Goal: Task Accomplishment & Management: Complete application form

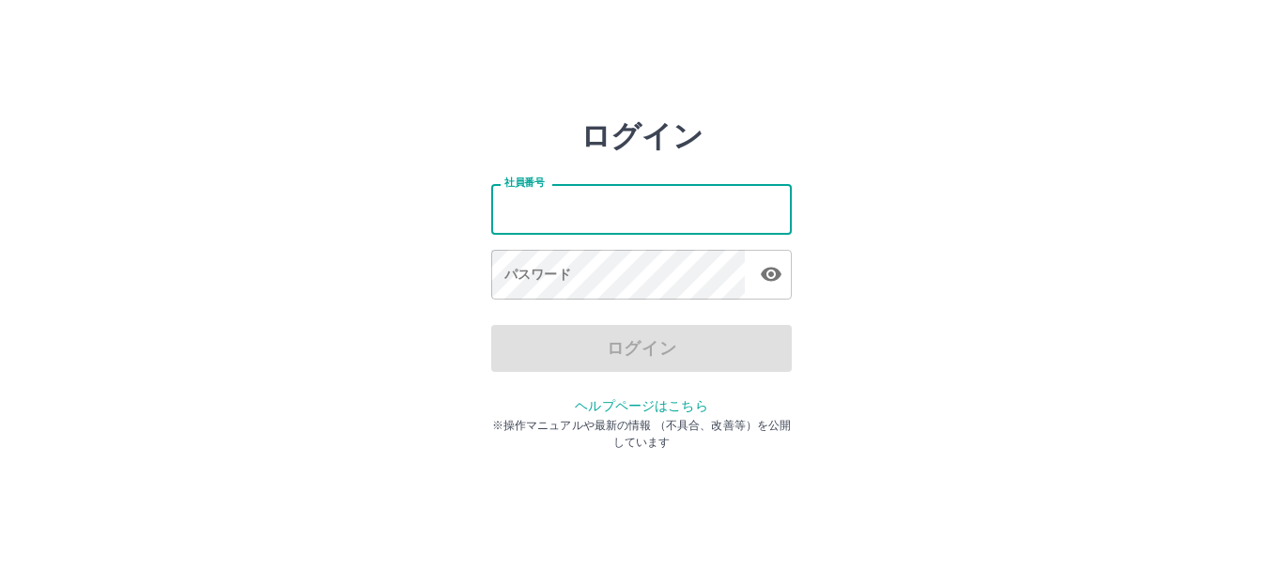
type input "*******"
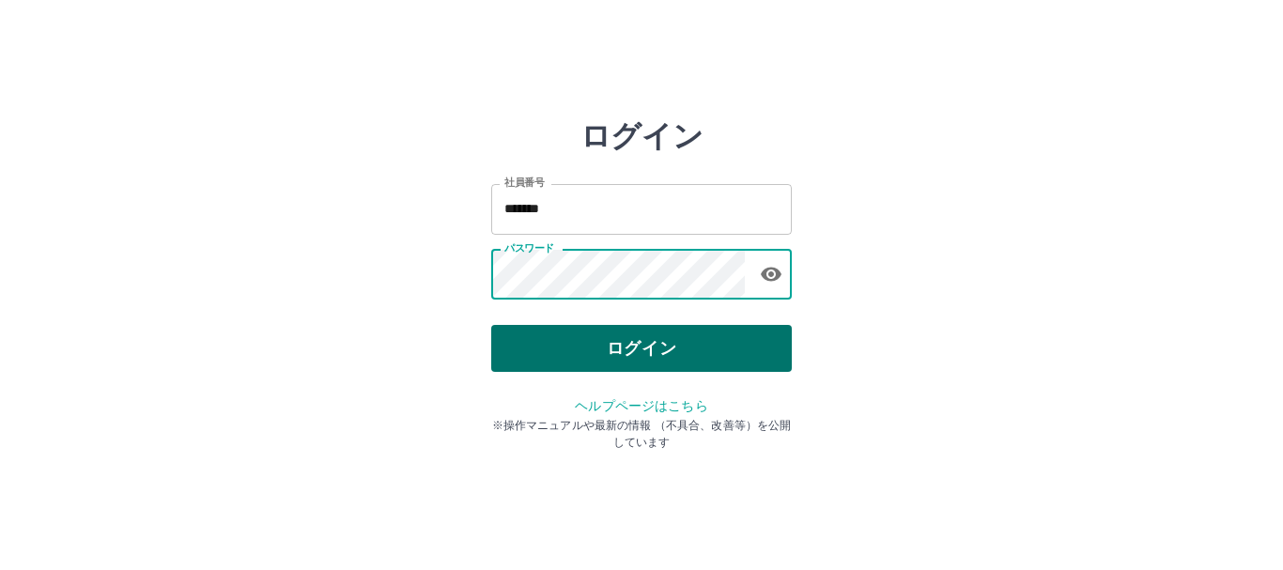
click at [670, 350] on button "ログイン" at bounding box center [641, 348] width 301 height 47
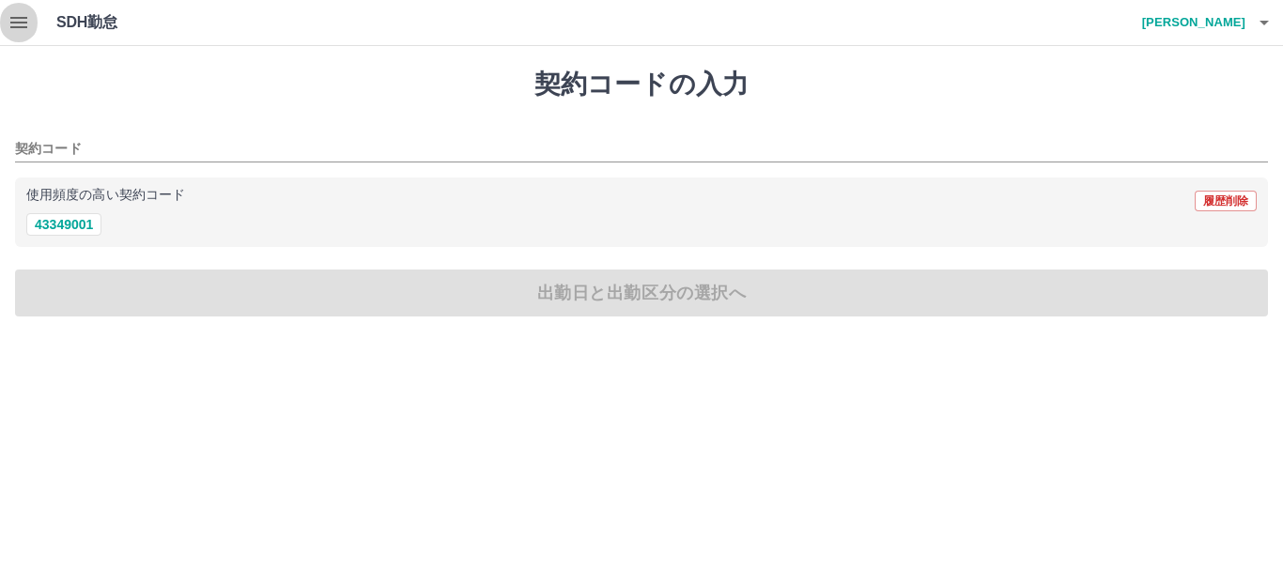
click at [1, 15] on button "button" at bounding box center [19, 22] width 38 height 45
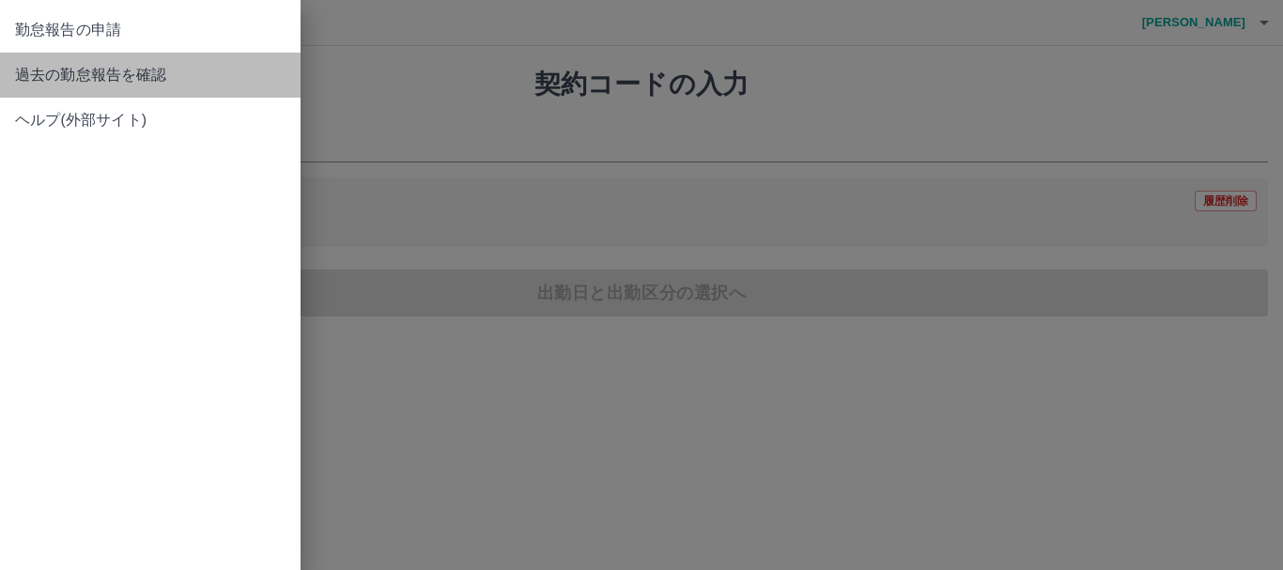
click at [61, 85] on span "過去の勤怠報告を確認" at bounding box center [150, 75] width 271 height 23
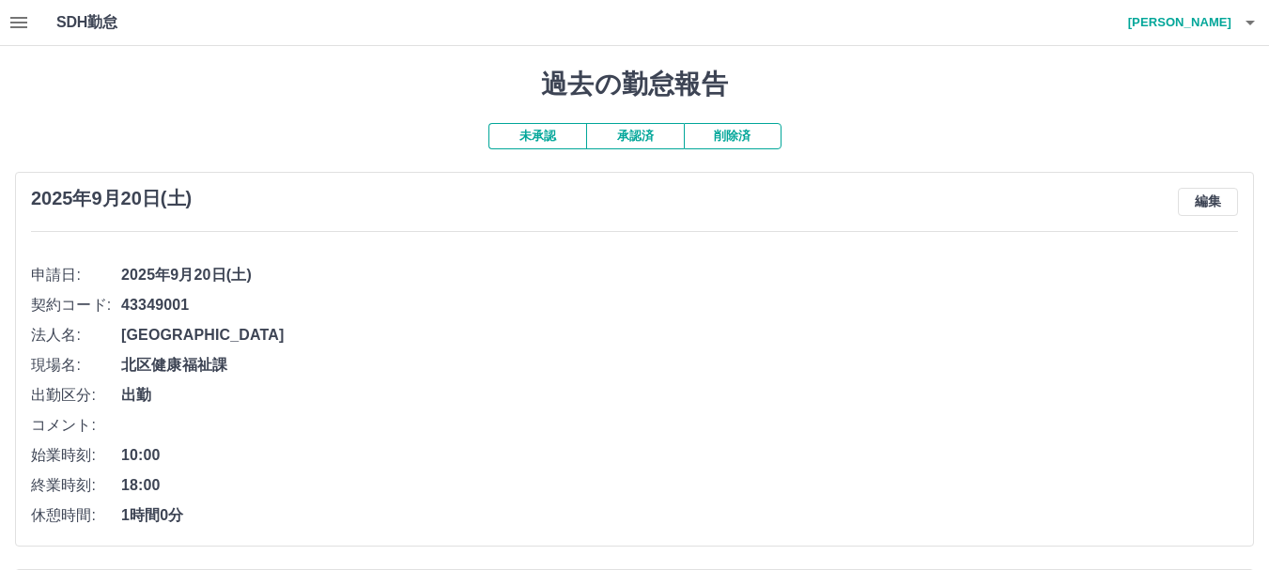
click at [659, 132] on button "承認済" at bounding box center [635, 136] width 98 height 26
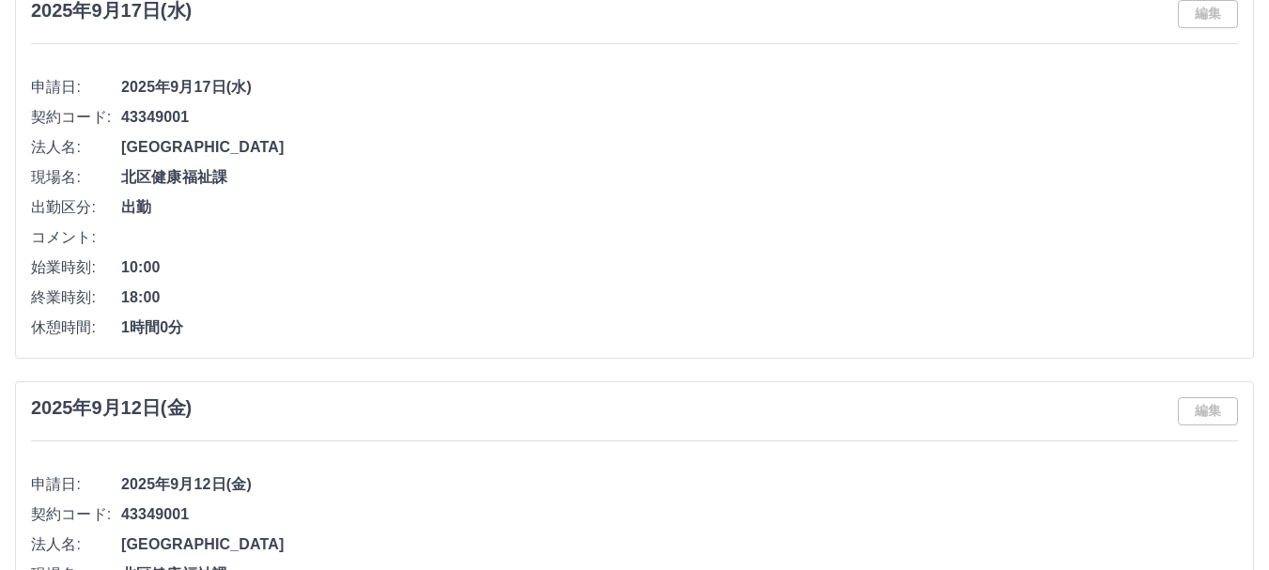
scroll to position [94, 0]
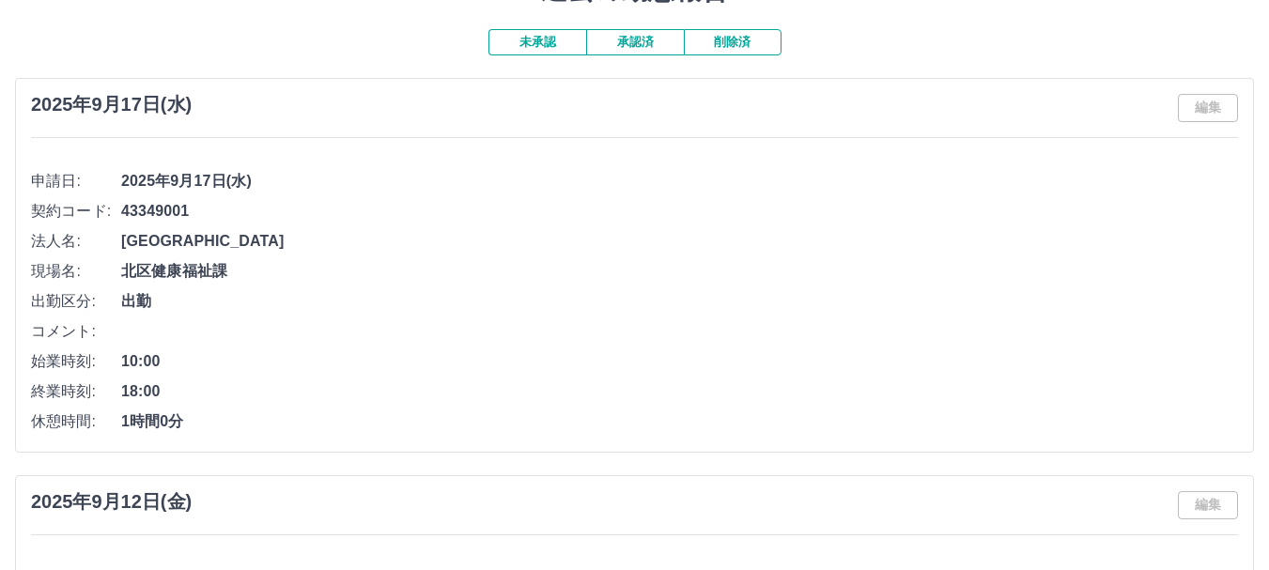
click at [520, 40] on button "未承認" at bounding box center [538, 42] width 98 height 26
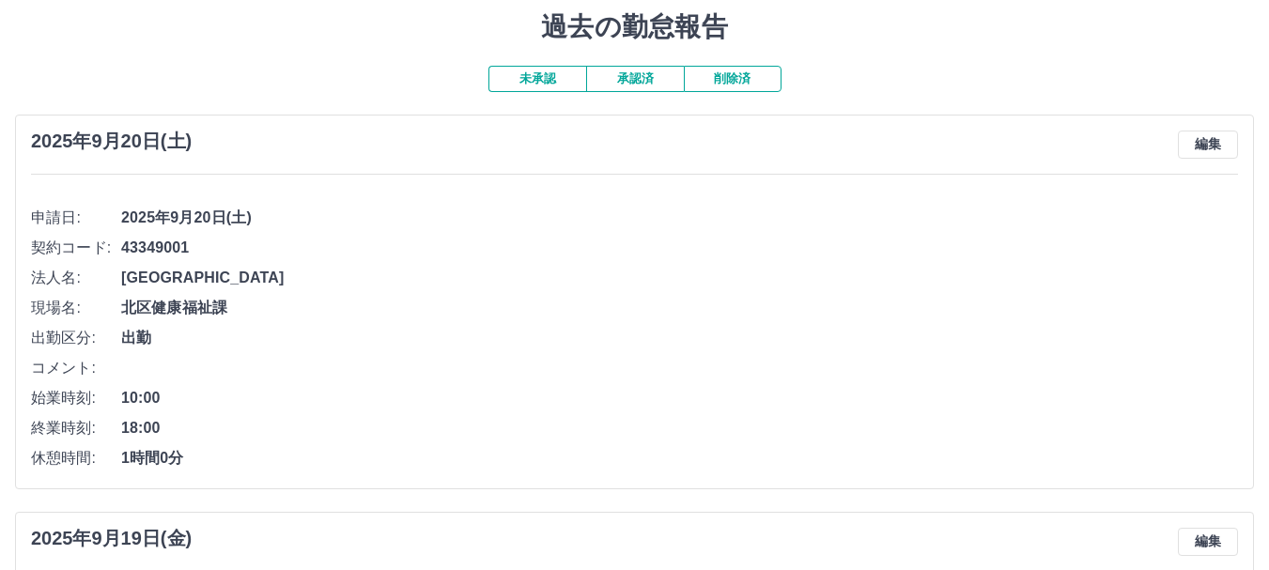
scroll to position [0, 0]
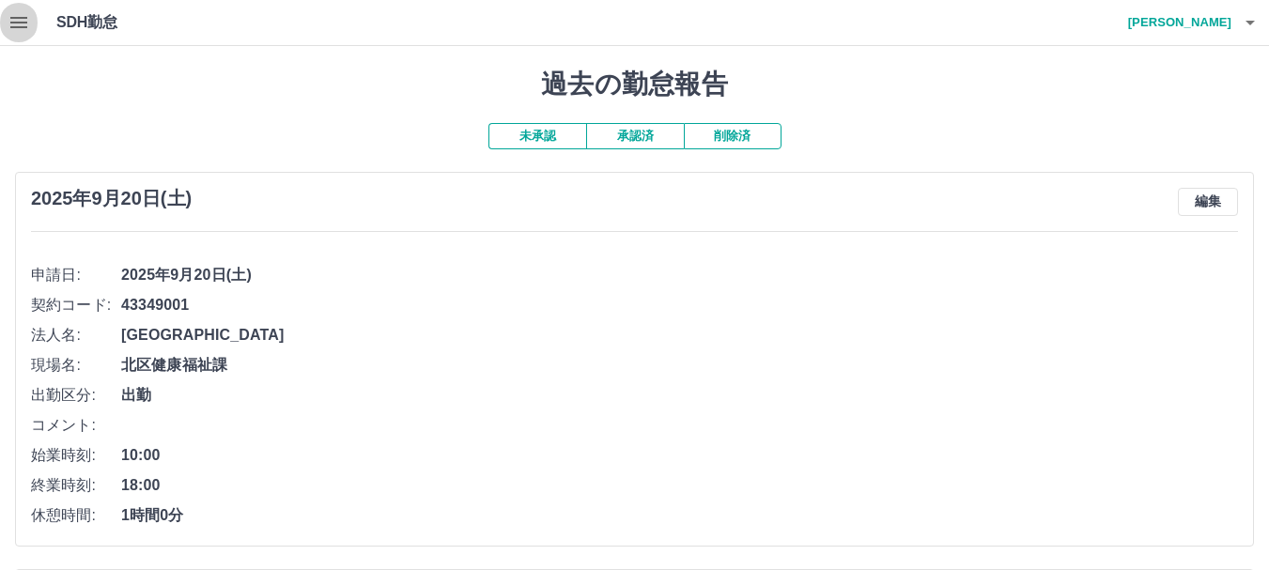
click at [18, 24] on icon "button" at bounding box center [19, 22] width 23 height 23
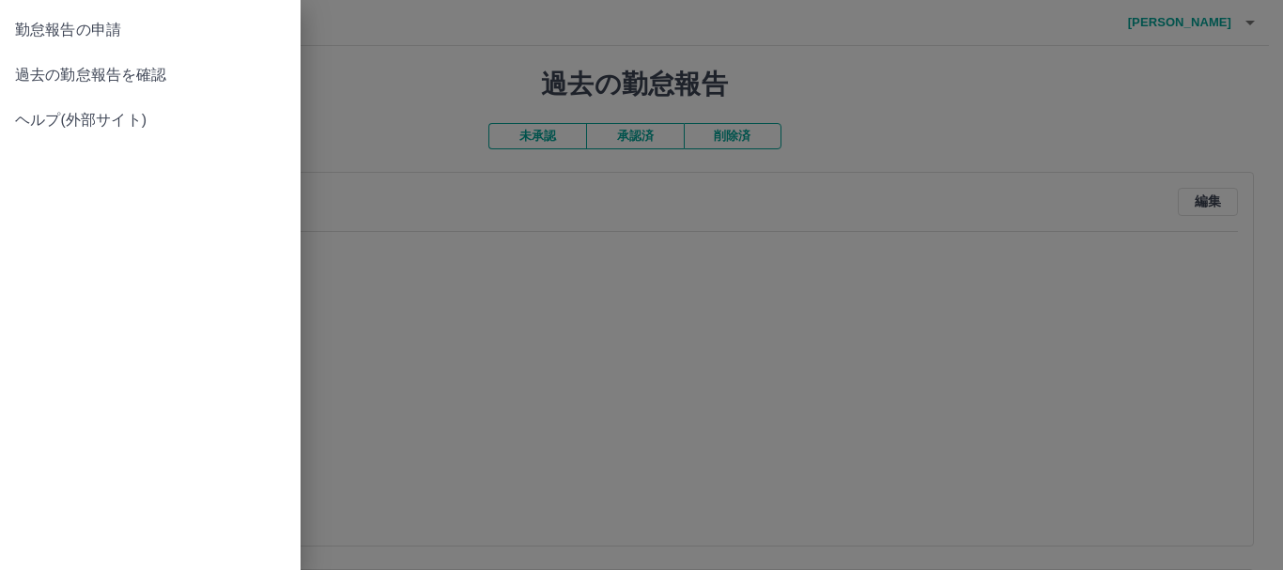
click at [449, 102] on div at bounding box center [641, 285] width 1283 height 570
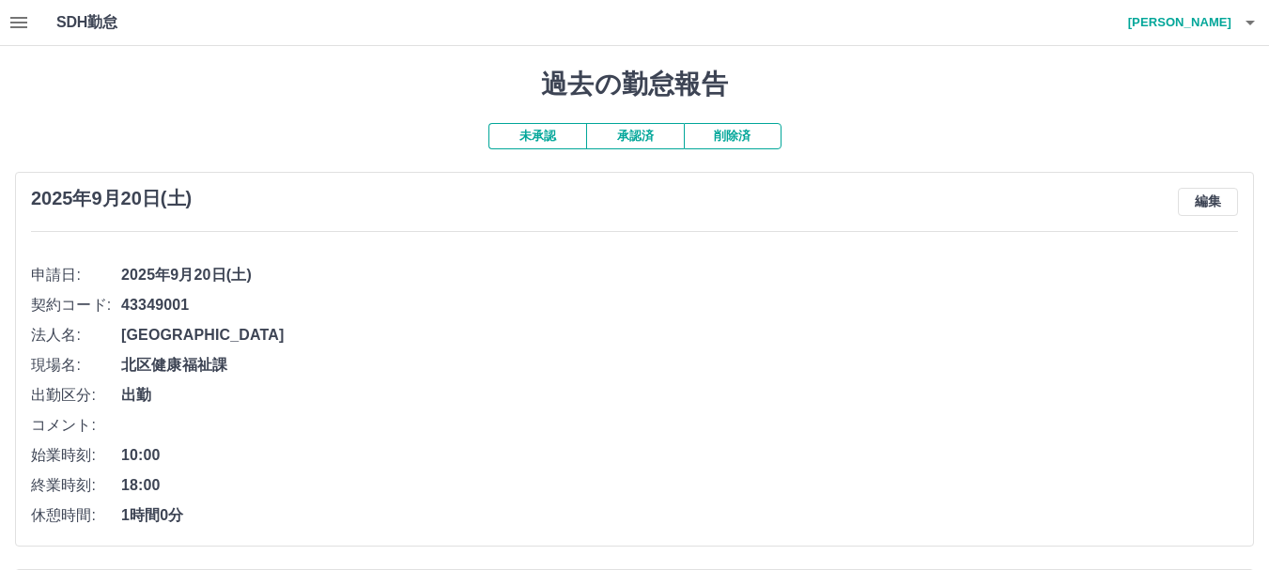
click at [1194, 17] on h4 "[PERSON_NAME]" at bounding box center [1175, 22] width 113 height 45
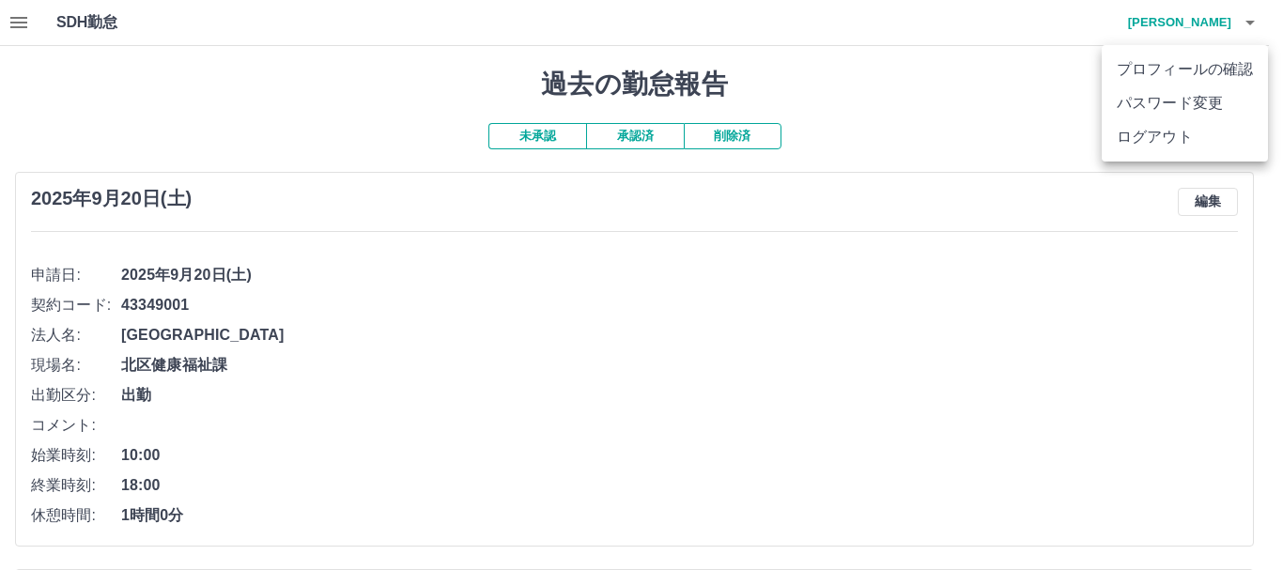
click at [10, 26] on div at bounding box center [641, 285] width 1283 height 570
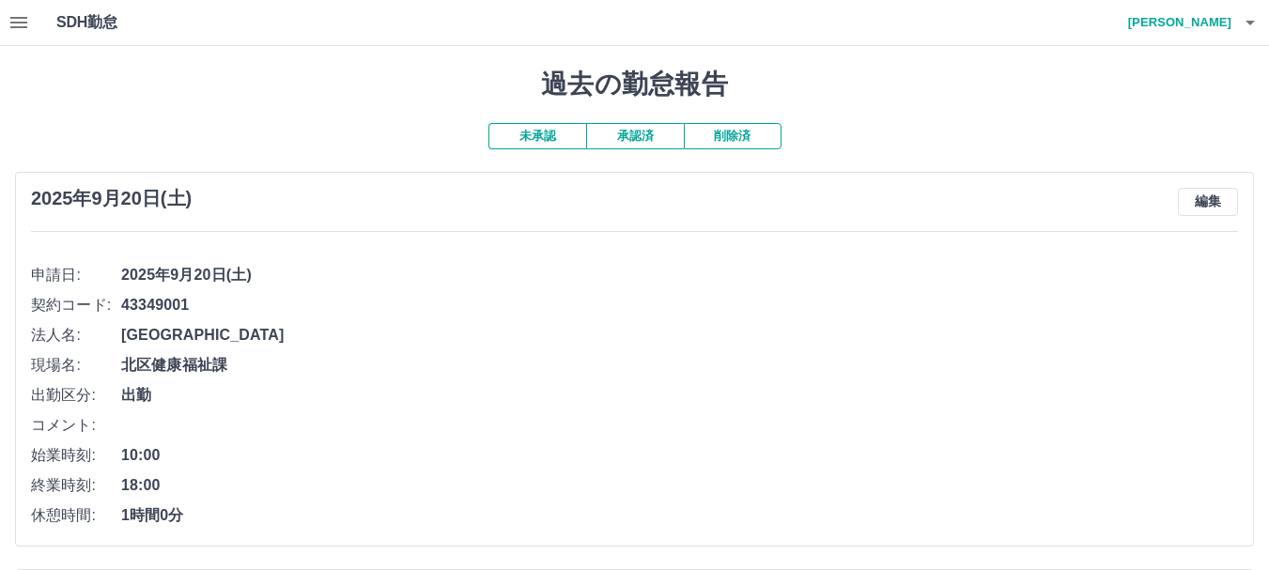
click at [0, 9] on div "SDH勤怠 [PERSON_NAME]" at bounding box center [634, 23] width 1269 height 46
click at [10, 15] on icon "button" at bounding box center [19, 22] width 23 height 23
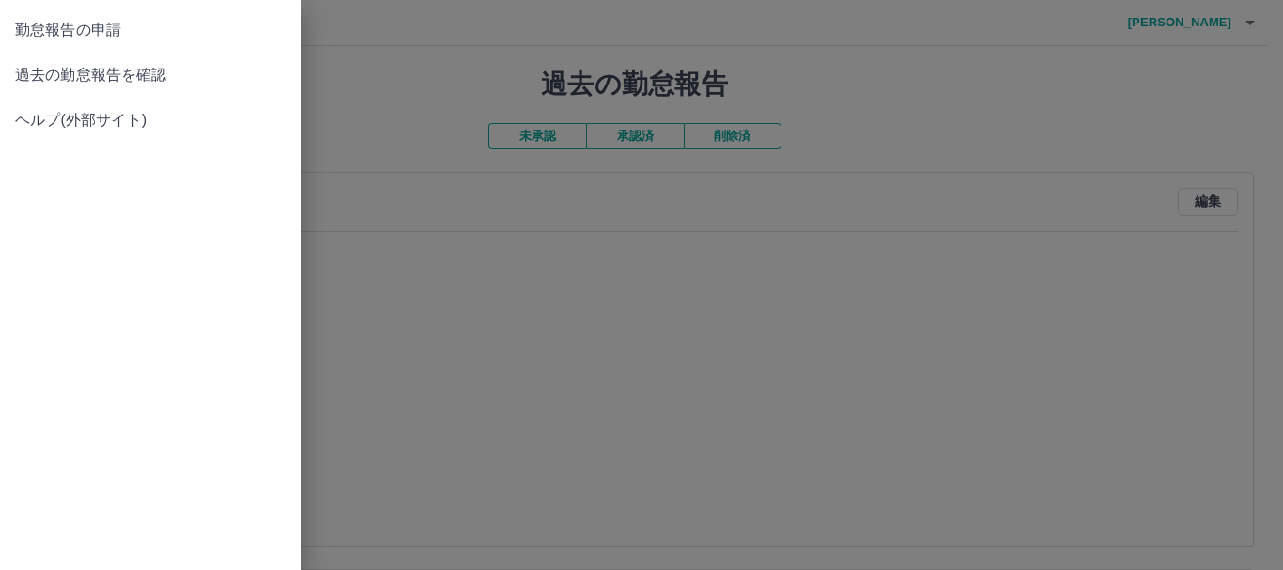
click at [72, 32] on span "勤怠報告の申請" at bounding box center [150, 30] width 271 height 23
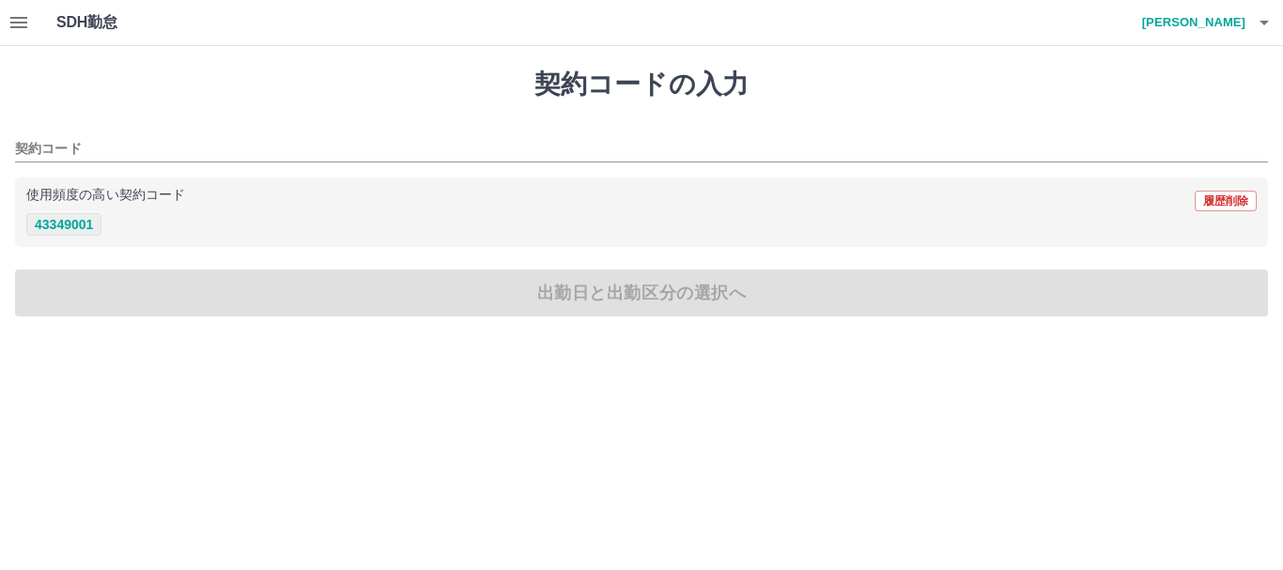
click at [86, 226] on button "43349001" at bounding box center [63, 224] width 75 height 23
type input "********"
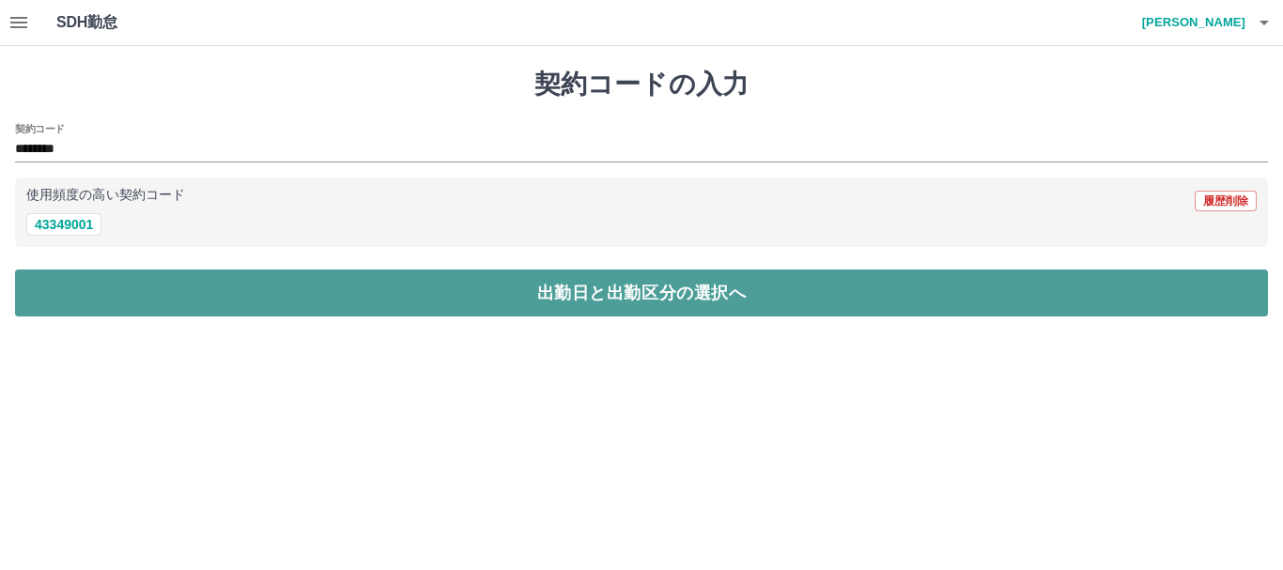
click at [487, 296] on button "出勤日と出勤区分の選択へ" at bounding box center [641, 293] width 1253 height 47
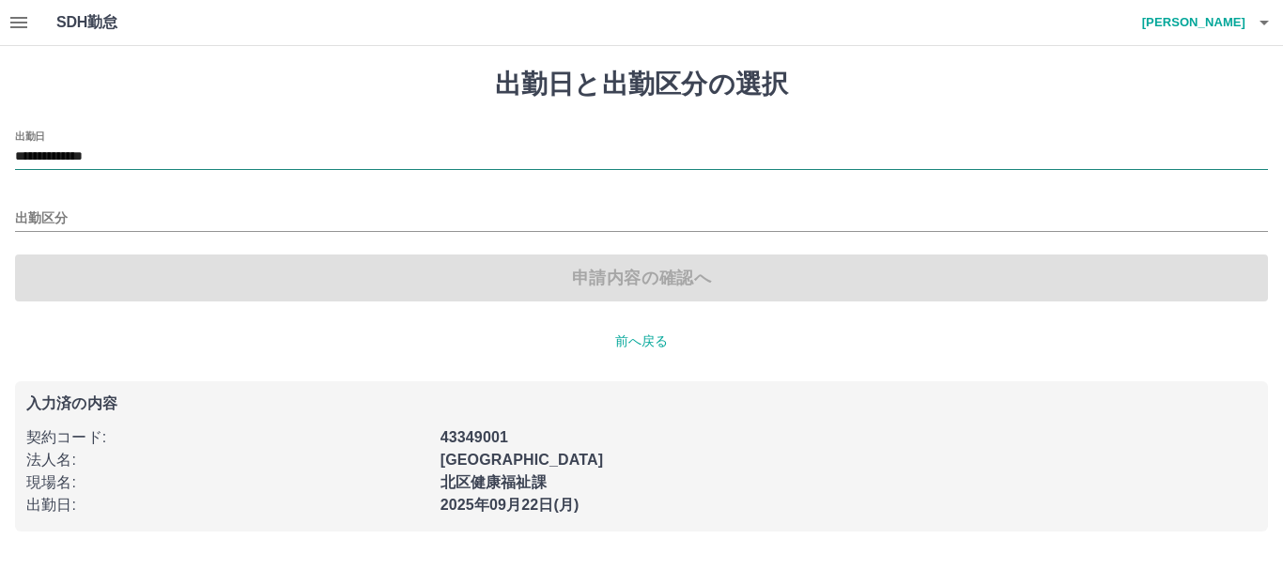
click at [122, 154] on input "**********" at bounding box center [641, 157] width 1253 height 23
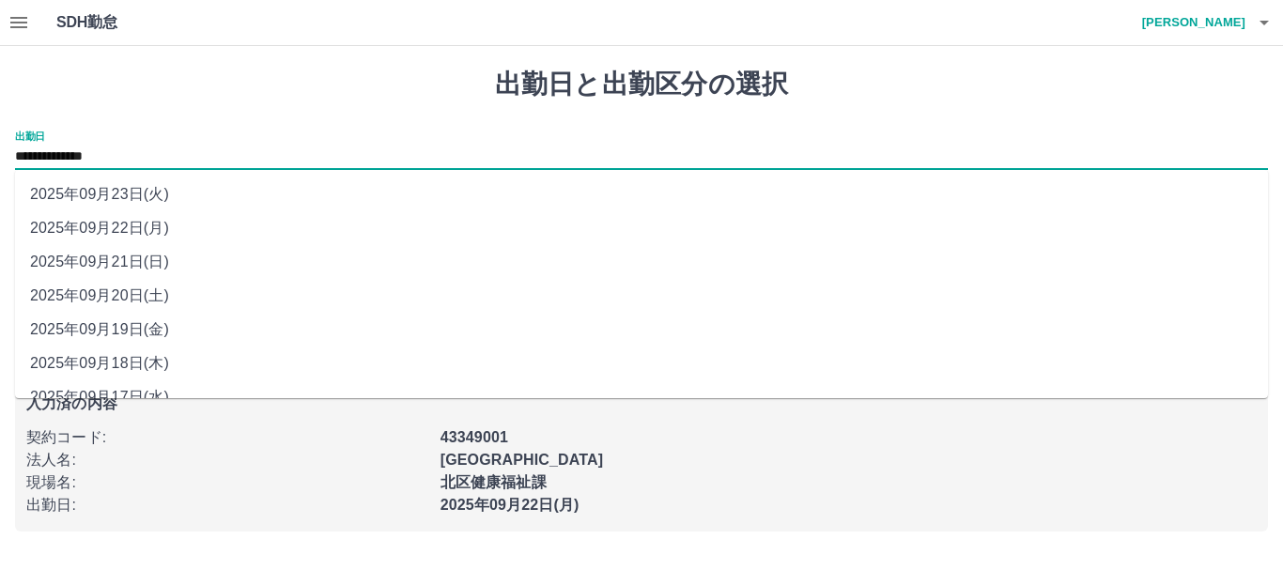
click at [167, 148] on input "**********" at bounding box center [641, 157] width 1253 height 23
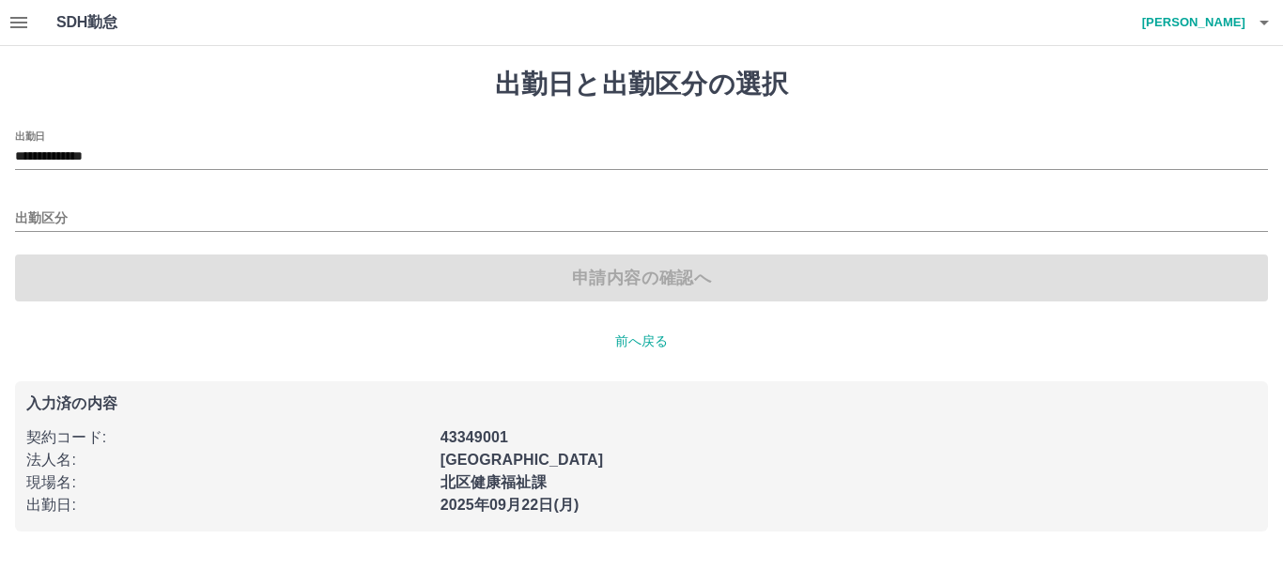
click at [891, 474] on div "北区健康福祉課" at bounding box center [843, 477] width 828 height 34
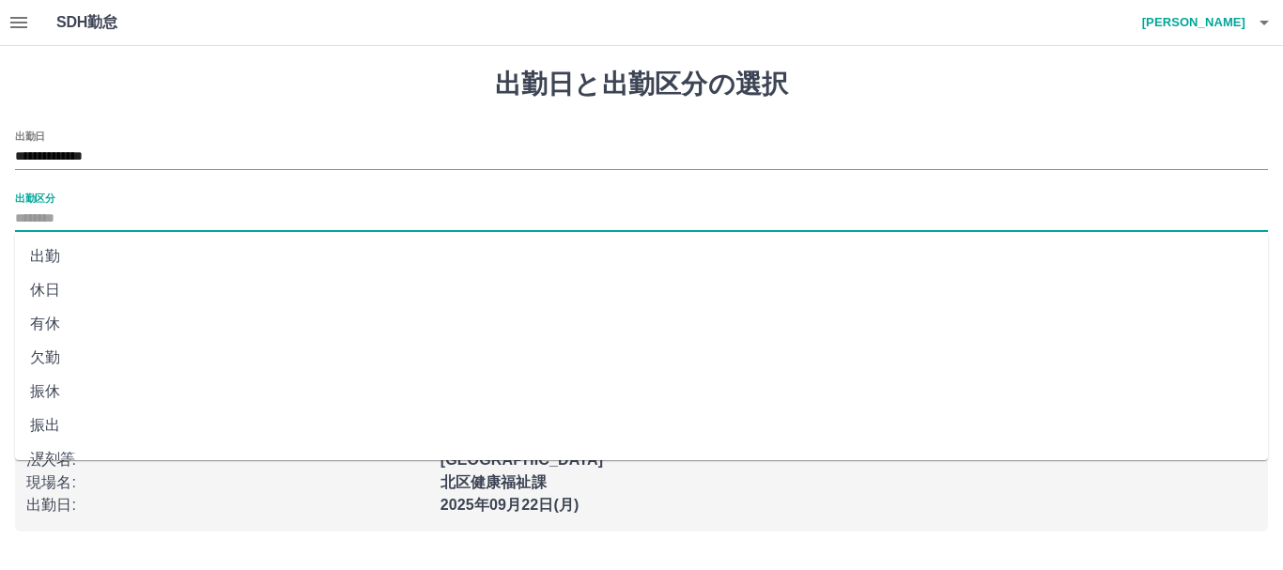
click at [112, 208] on input "出勤区分" at bounding box center [641, 219] width 1253 height 23
click at [54, 244] on li "出勤" at bounding box center [641, 257] width 1253 height 34
type input "**"
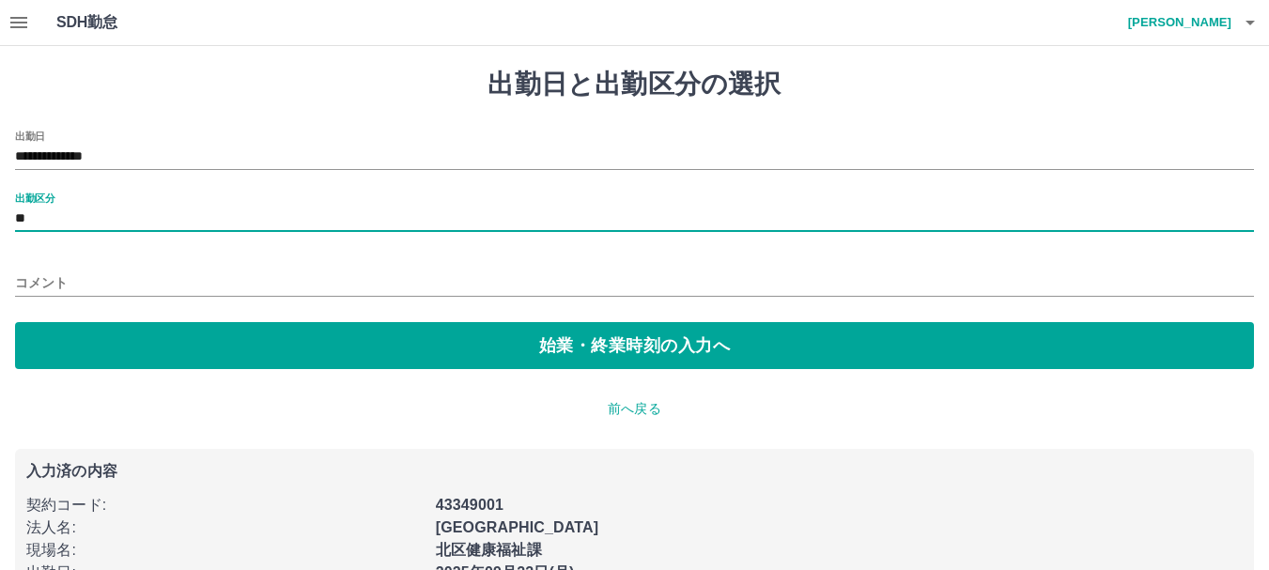
click at [202, 372] on div "**********" at bounding box center [634, 334] width 1269 height 576
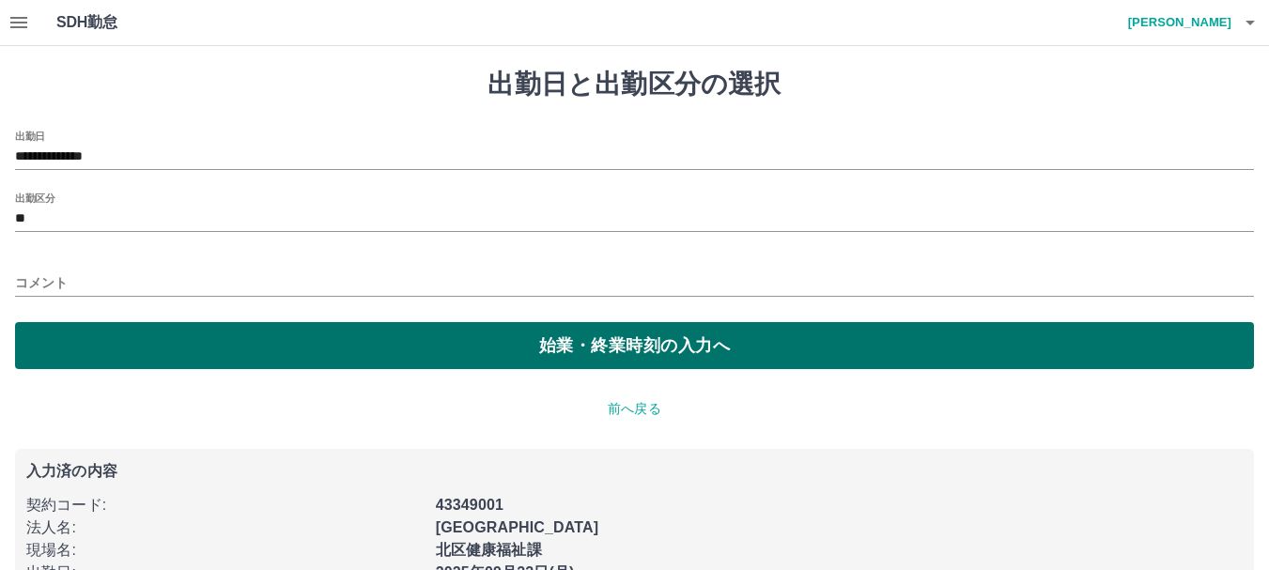
click at [199, 356] on button "始業・終業時刻の入力へ" at bounding box center [634, 345] width 1239 height 47
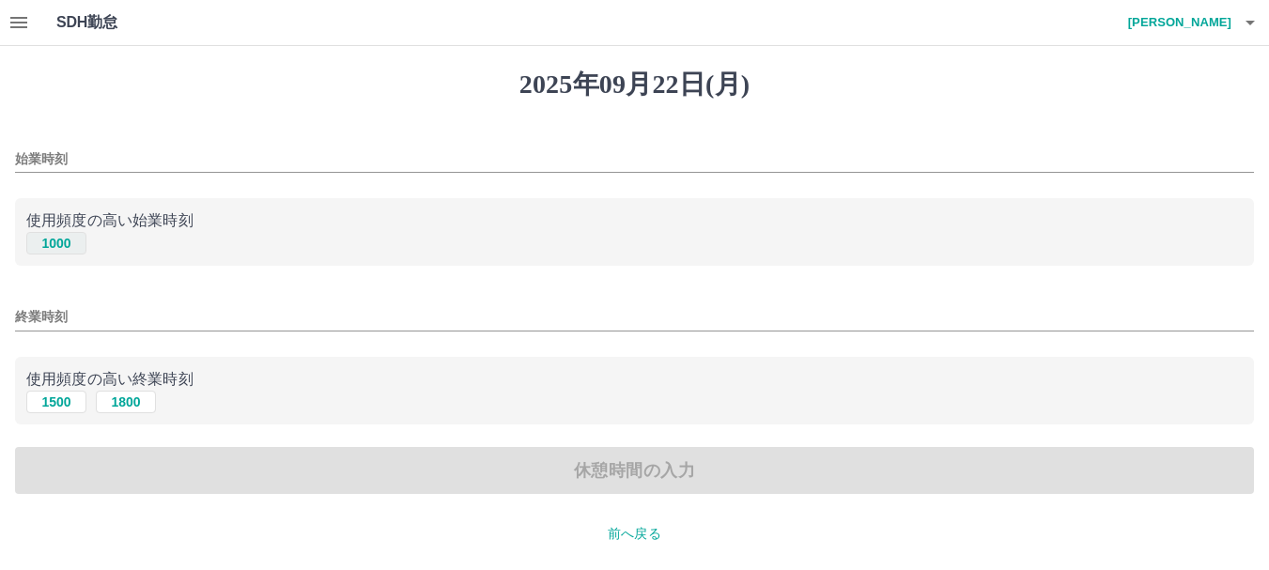
click at [63, 239] on button "1000" at bounding box center [56, 243] width 60 height 23
type input "****"
click at [130, 411] on button "1800" at bounding box center [126, 402] width 60 height 23
type input "****"
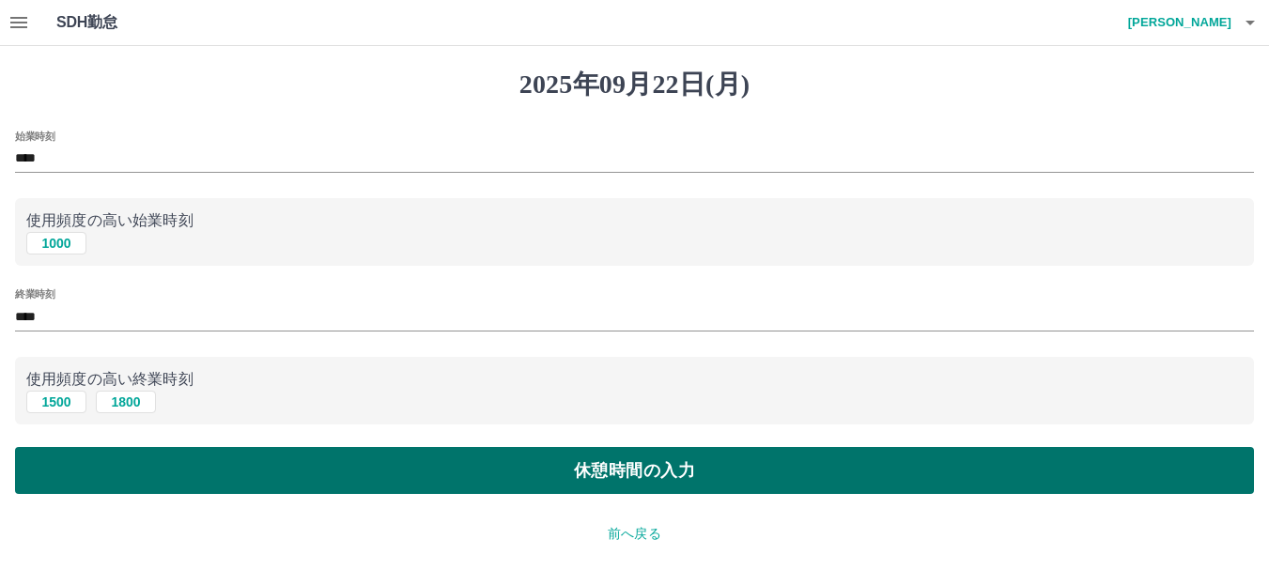
click at [182, 466] on button "休憩時間の入力" at bounding box center [634, 470] width 1239 height 47
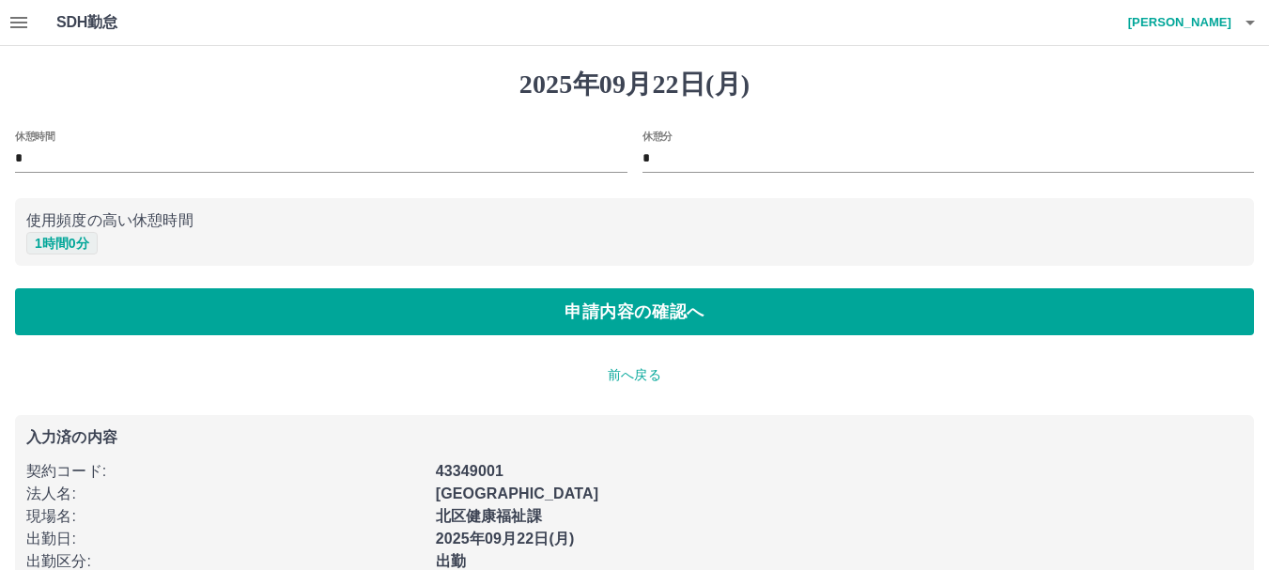
click at [59, 244] on button "1 時間 0 分" at bounding box center [61, 243] width 71 height 23
type input "*"
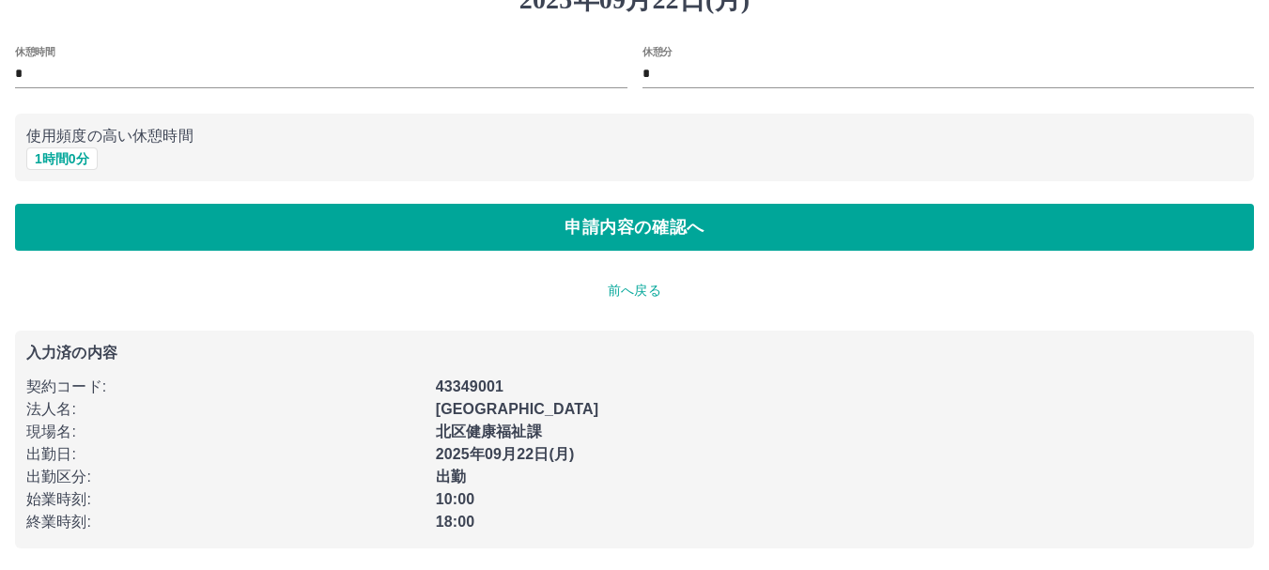
scroll to position [85, 0]
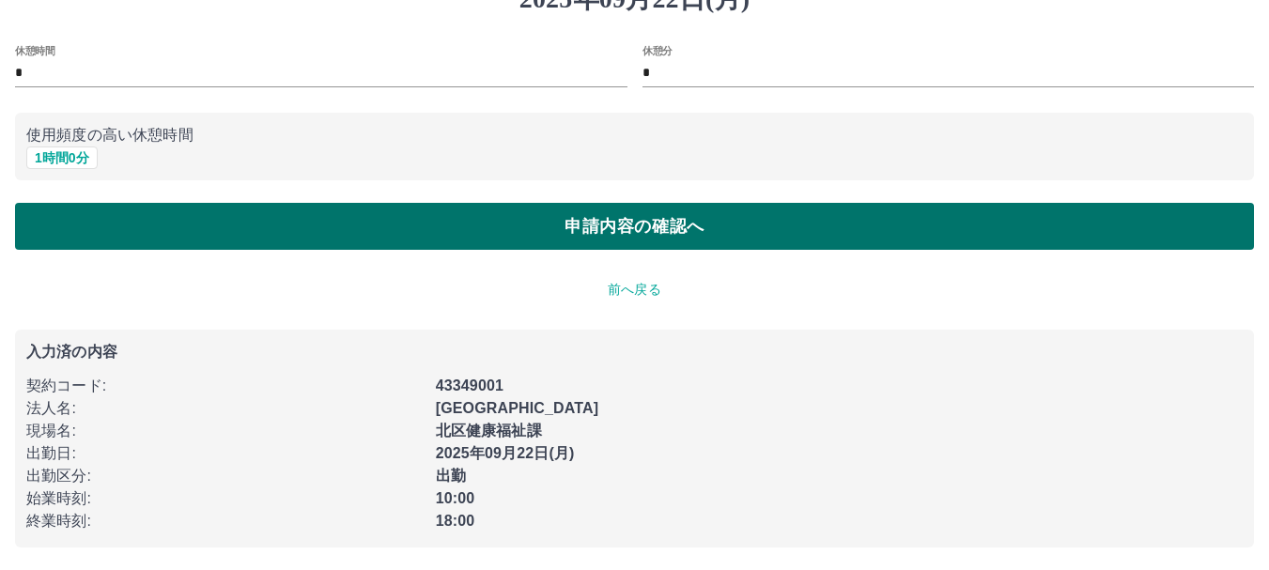
click at [228, 242] on button "申請内容の確認へ" at bounding box center [634, 226] width 1239 height 47
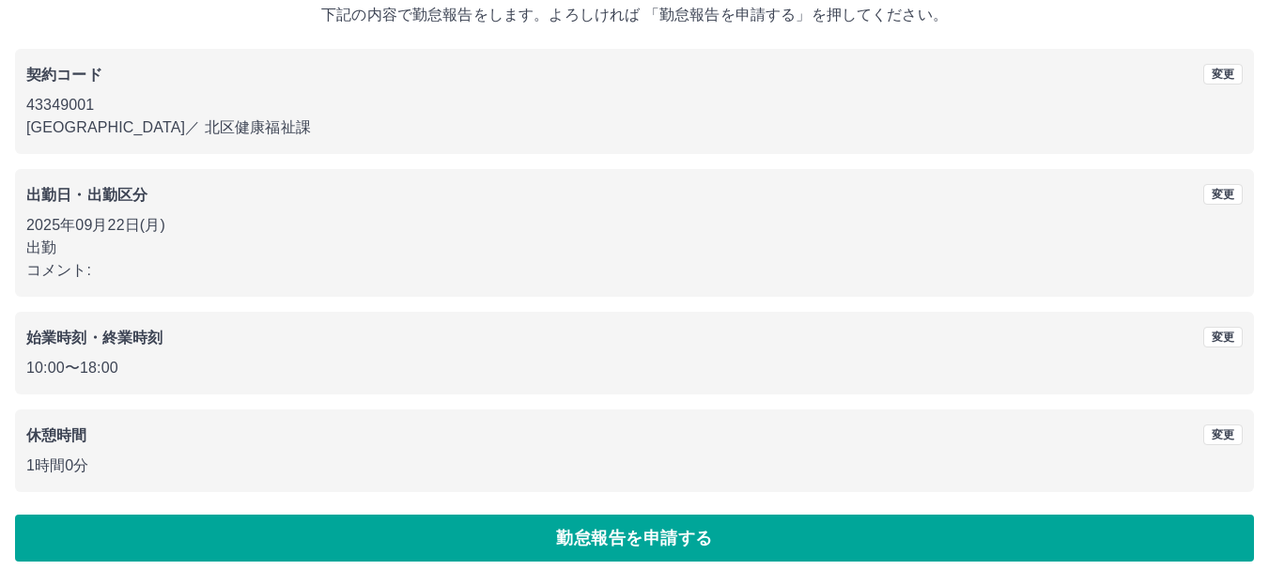
scroll to position [133, 0]
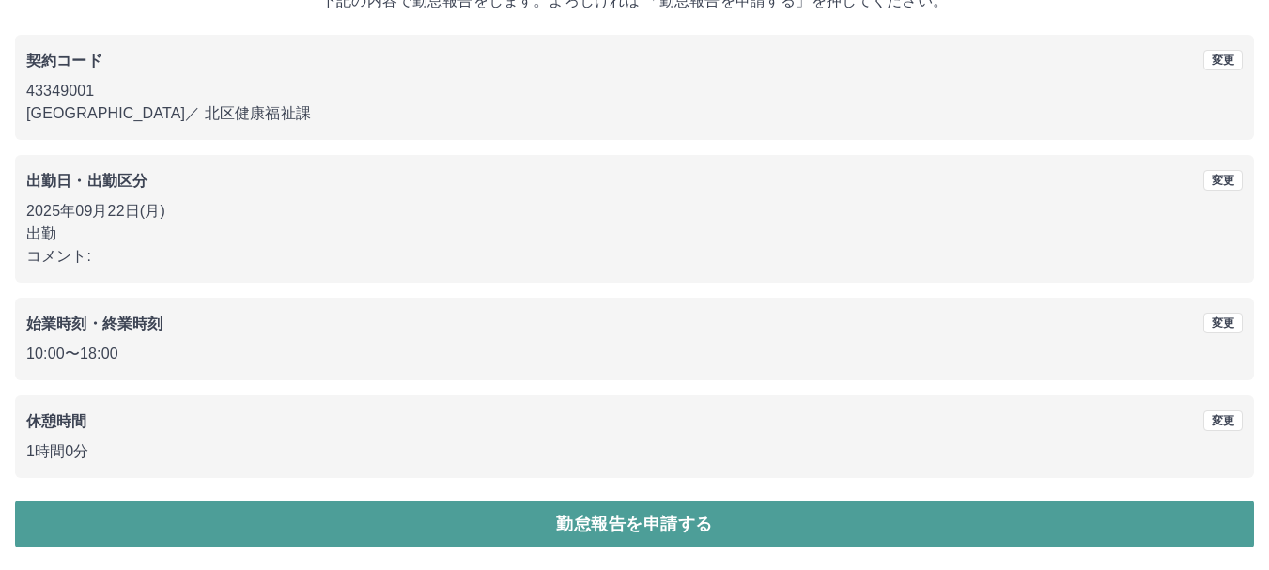
click at [133, 525] on button "勤怠報告を申請する" at bounding box center [634, 524] width 1239 height 47
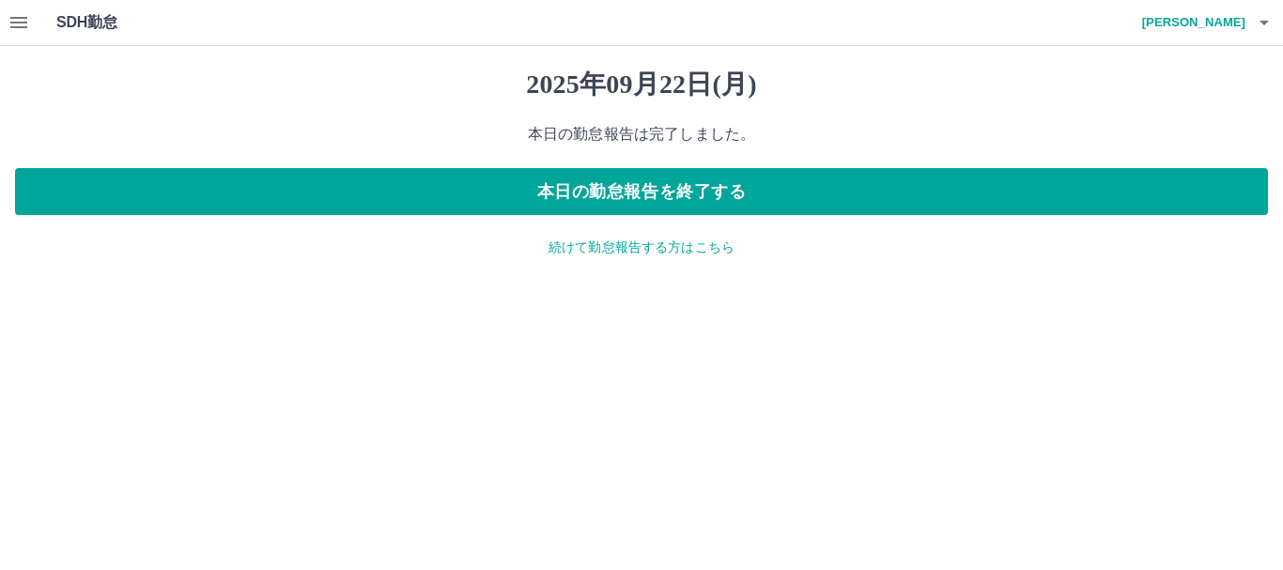
click at [929, 91] on h1 "2025年09月22日(月)" at bounding box center [641, 85] width 1253 height 32
click at [1259, 18] on icon "button" at bounding box center [1264, 22] width 23 height 23
click at [1095, 22] on div at bounding box center [641, 285] width 1283 height 570
click at [1257, 28] on icon "button" at bounding box center [1264, 22] width 23 height 23
click at [1073, 23] on div at bounding box center [641, 285] width 1283 height 570
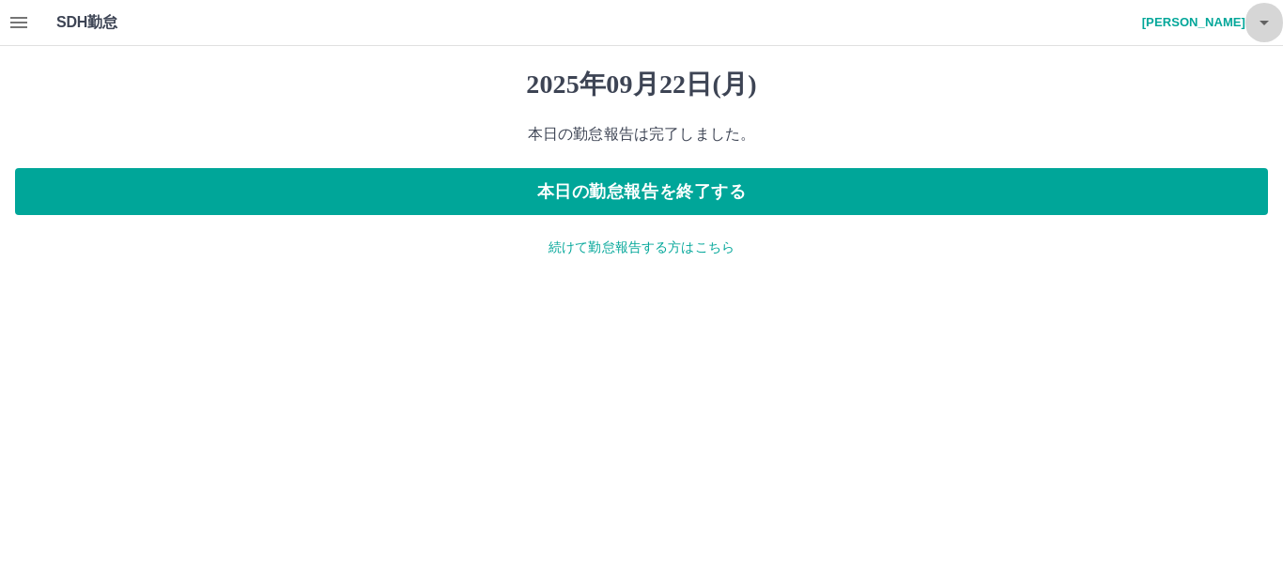
click at [1273, 28] on icon "button" at bounding box center [1264, 22] width 23 height 23
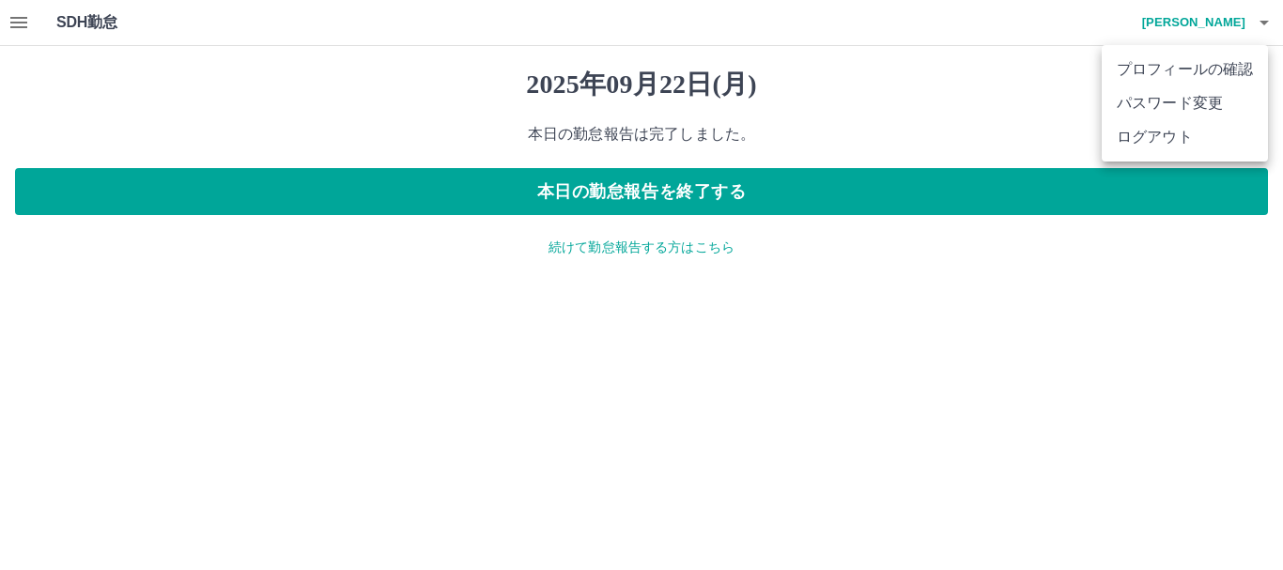
click at [1033, 58] on div at bounding box center [641, 285] width 1283 height 570
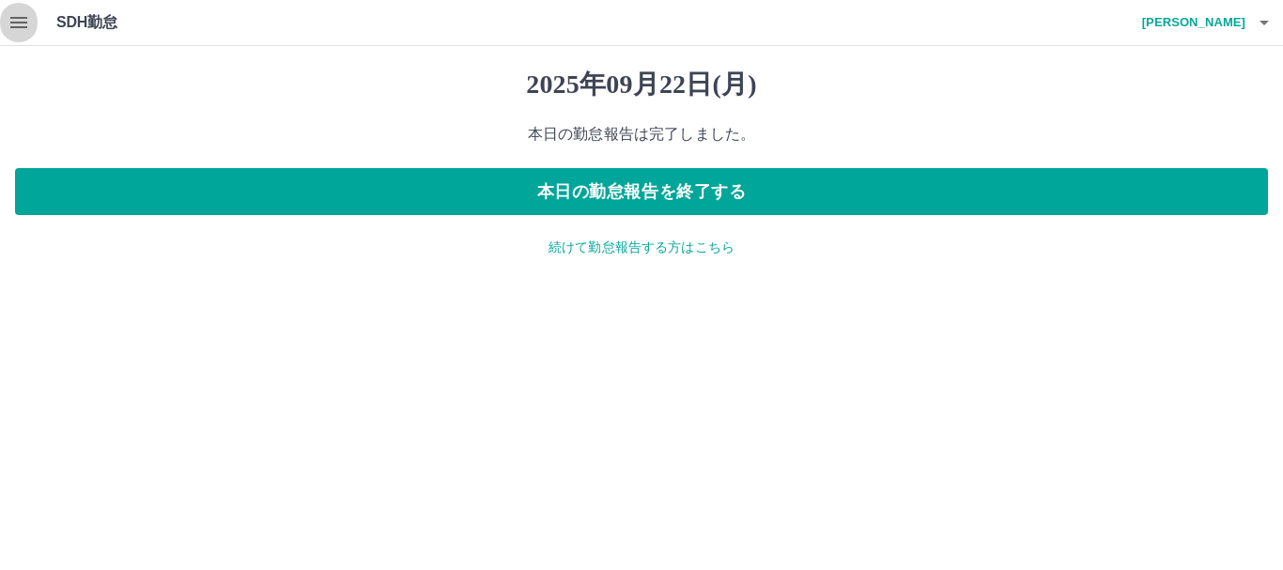
click at [2, 18] on button "button" at bounding box center [19, 22] width 38 height 45
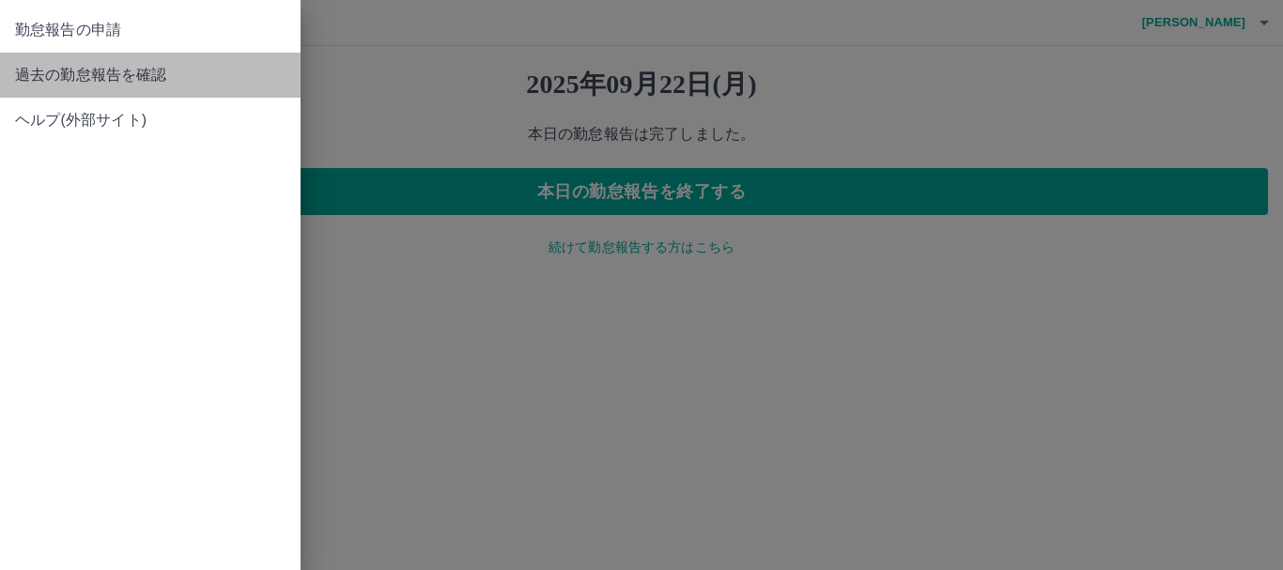
click at [37, 61] on link "過去の勤怠報告を確認" at bounding box center [150, 75] width 301 height 45
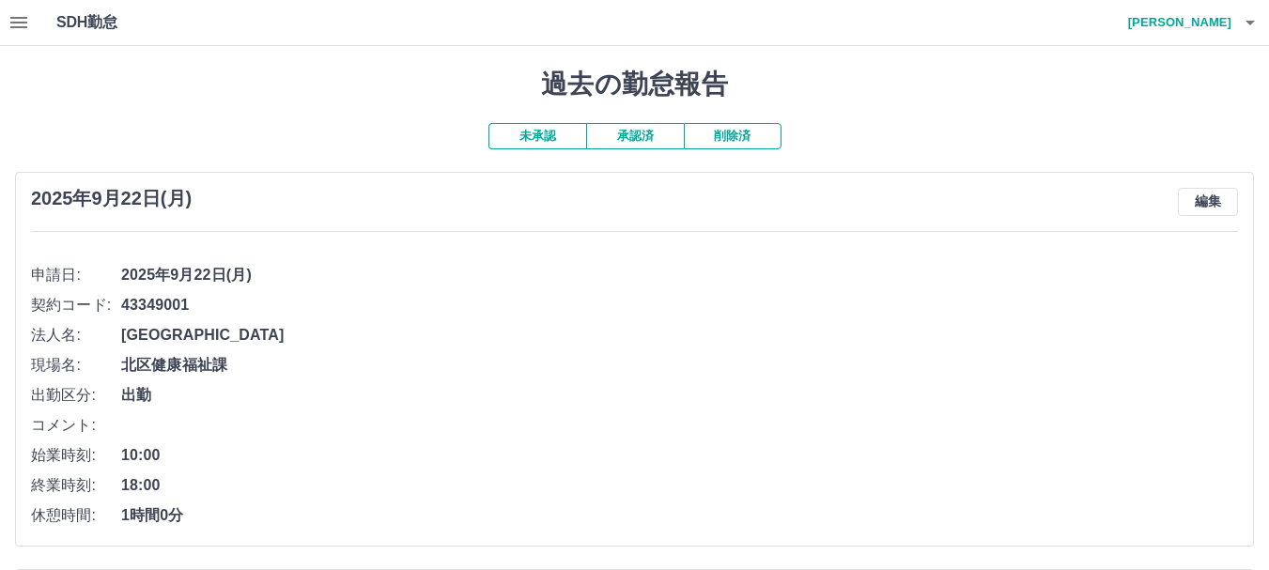
click at [648, 140] on button "承認済" at bounding box center [635, 136] width 98 height 26
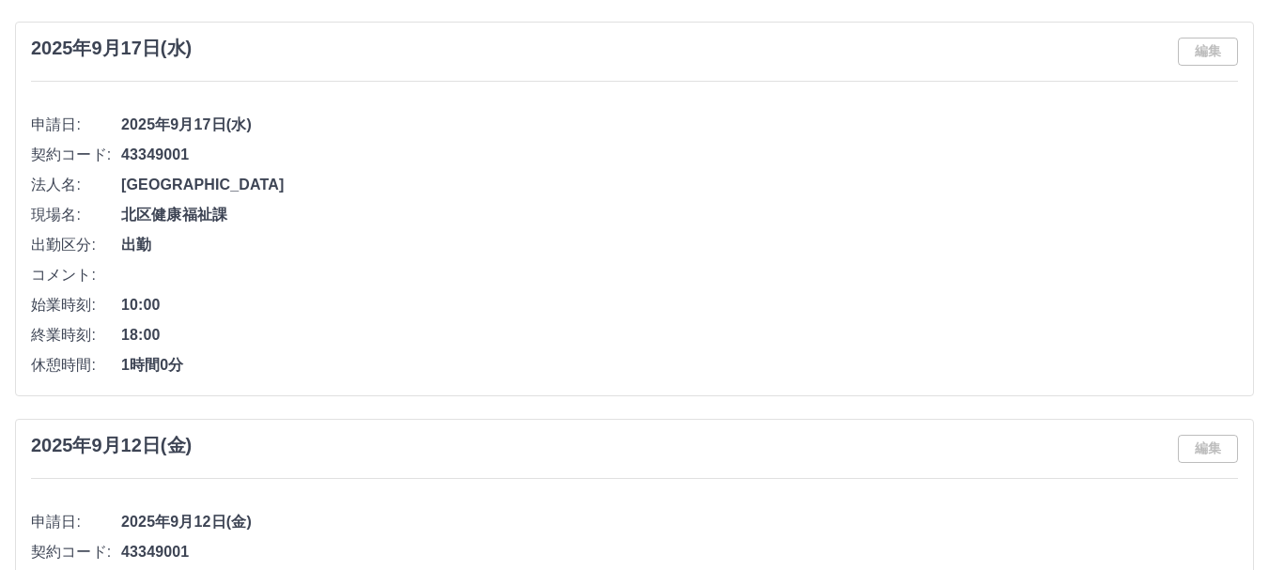
scroll to position [94, 0]
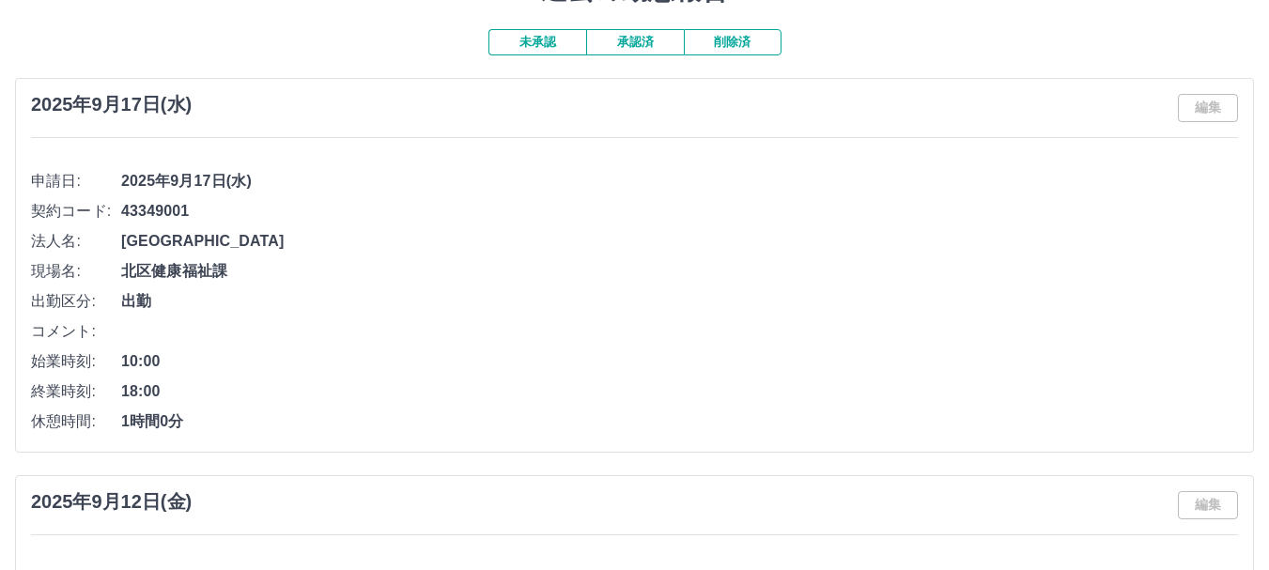
click at [550, 49] on button "未承認" at bounding box center [538, 42] width 98 height 26
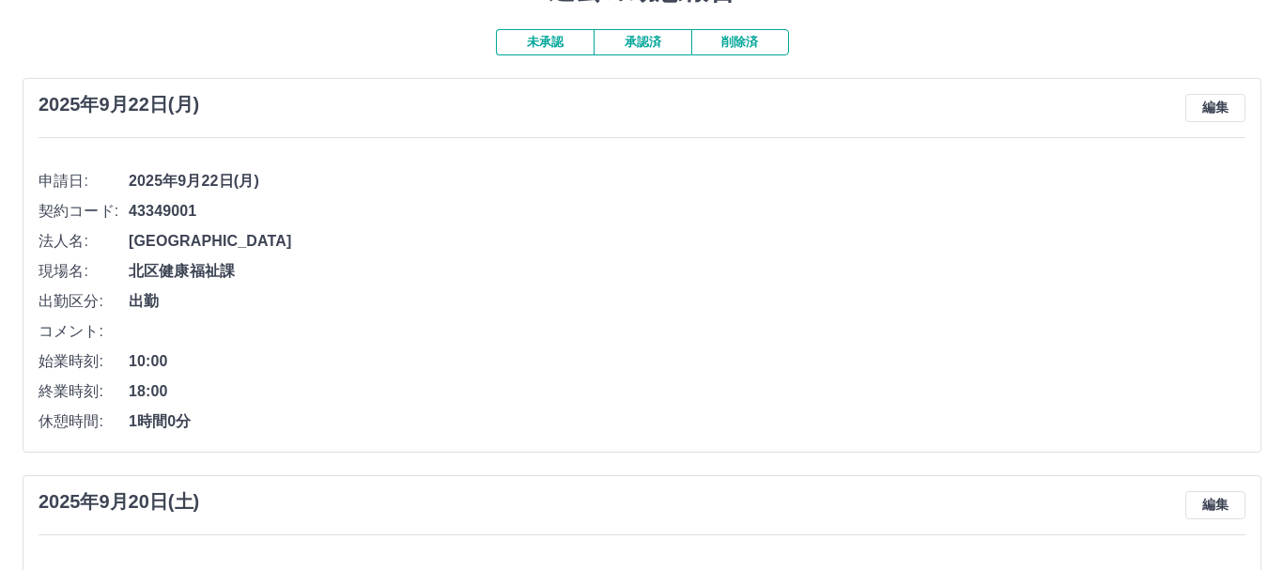
scroll to position [0, 0]
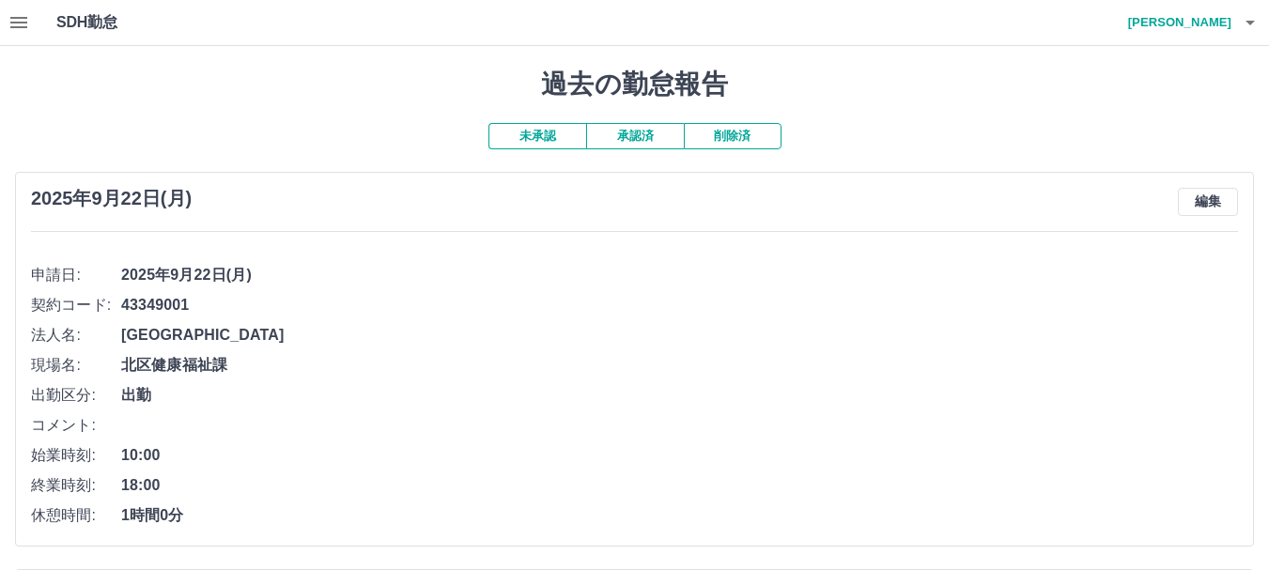
click at [1212, 11] on h4 "[PERSON_NAME]" at bounding box center [1175, 22] width 113 height 45
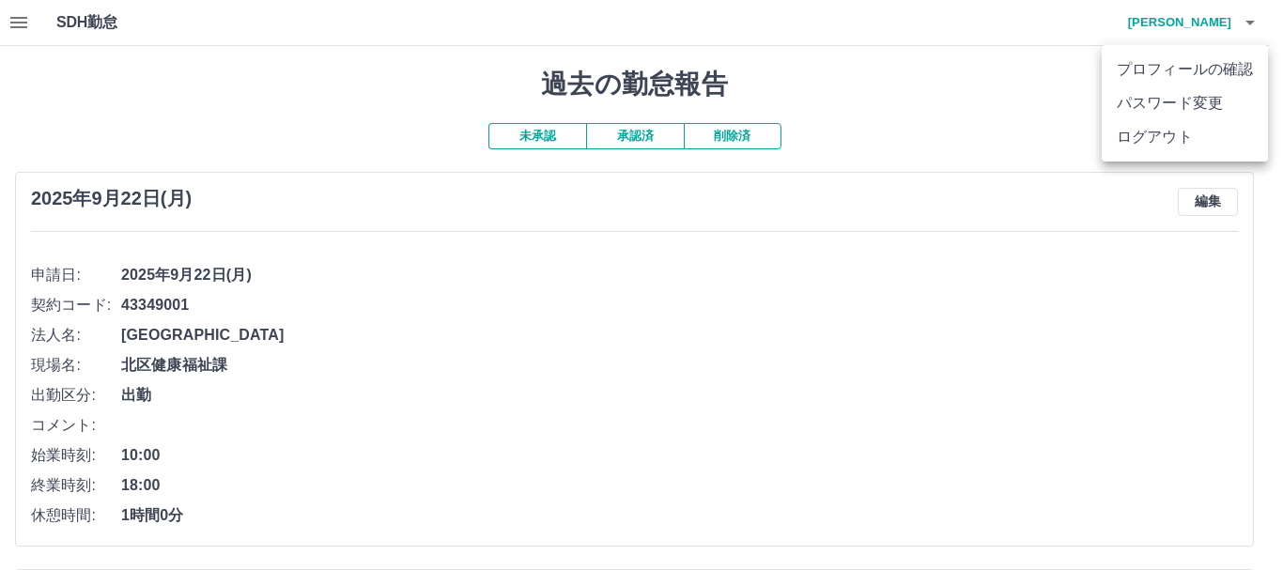
click at [1165, 147] on li "ログアウト" at bounding box center [1185, 137] width 166 height 34
